Goal: Register for event/course

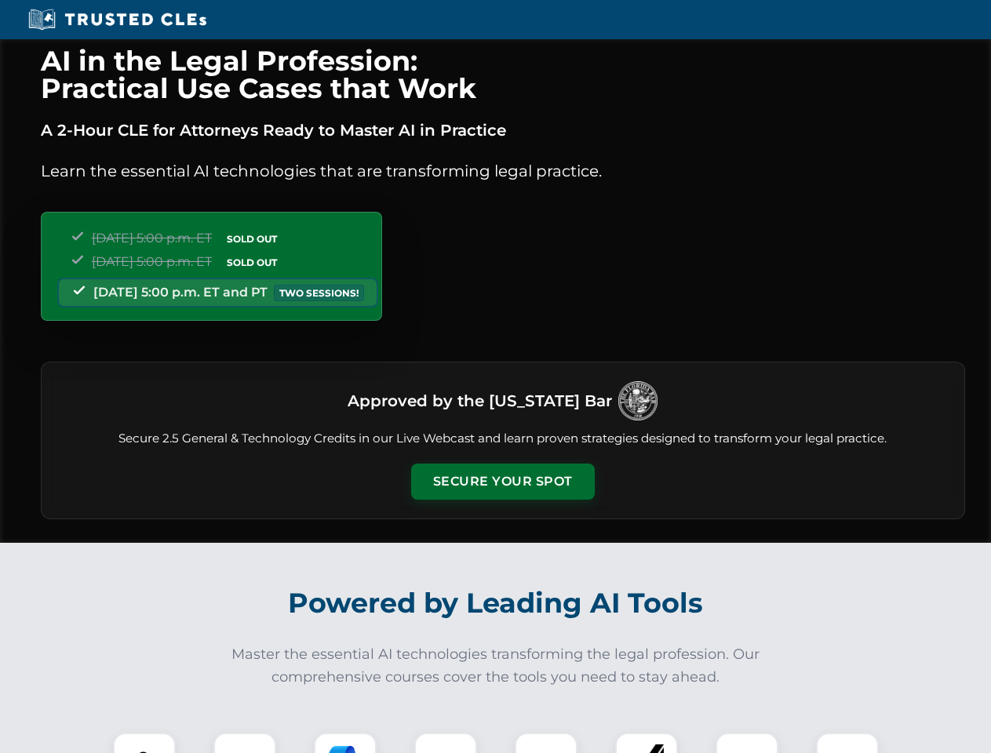
click at [502, 482] on button "Secure Your Spot" at bounding box center [503, 482] width 184 height 36
click at [144, 743] on img at bounding box center [145, 765] width 46 height 46
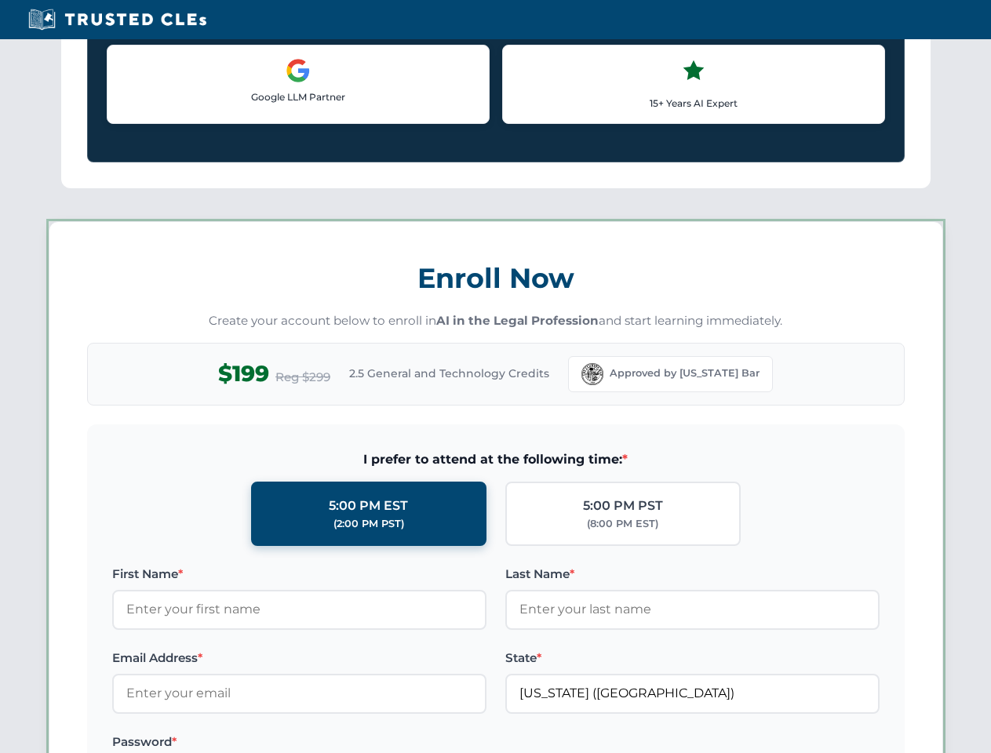
click at [345, 743] on label "Password *" at bounding box center [299, 742] width 374 height 19
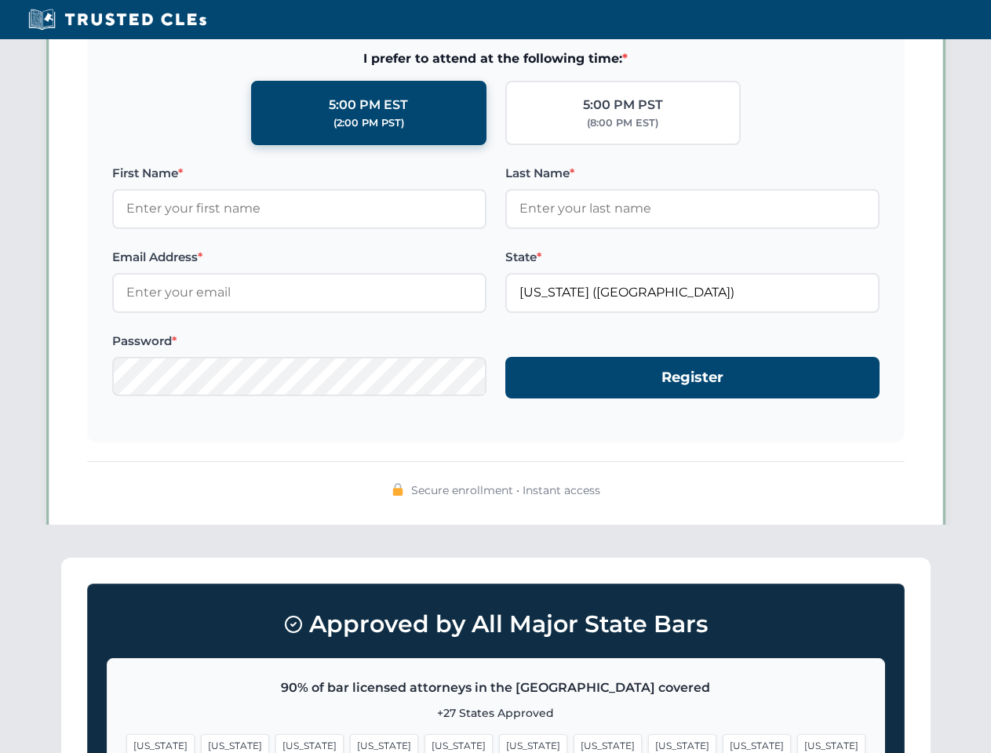
click at [723, 743] on span "[US_STATE]" at bounding box center [757, 745] width 68 height 23
